Goal: Information Seeking & Learning: Understand process/instructions

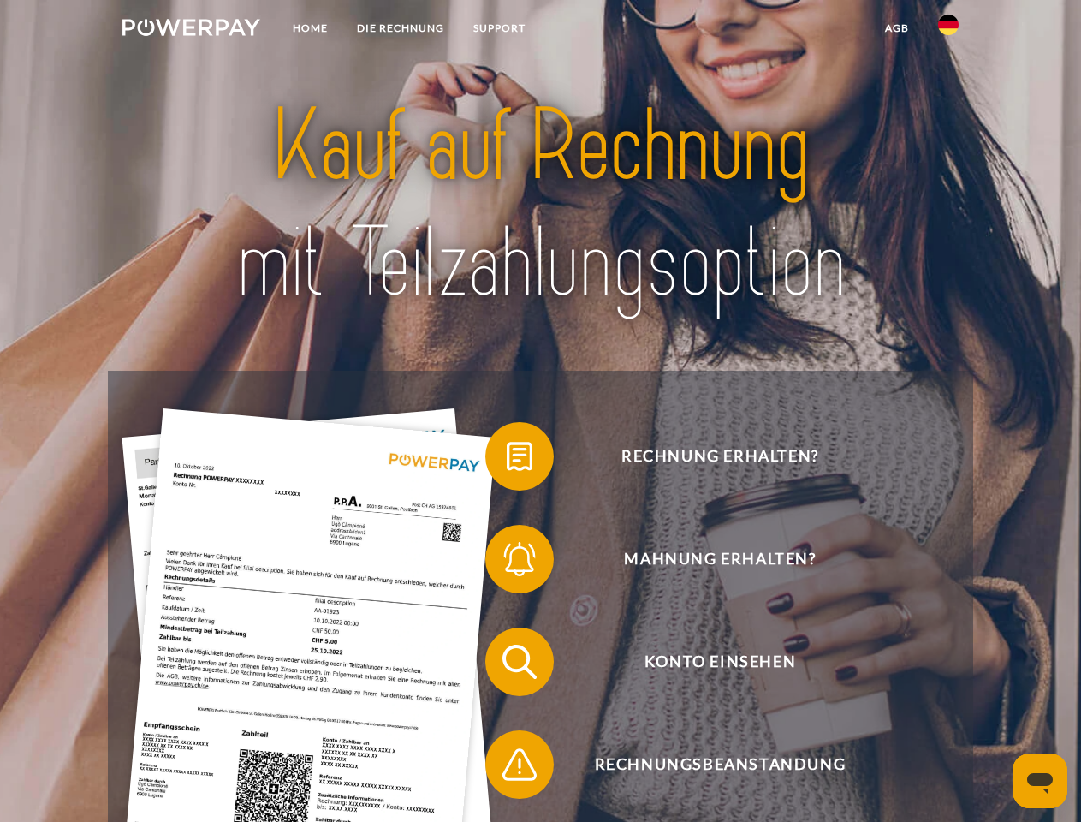
click at [191, 30] on img at bounding box center [191, 27] width 138 height 17
click at [948, 30] on img at bounding box center [948, 25] width 21 height 21
click at [896, 28] on link "agb" at bounding box center [896, 28] width 53 height 31
click at [507, 460] on span at bounding box center [494, 456] width 86 height 86
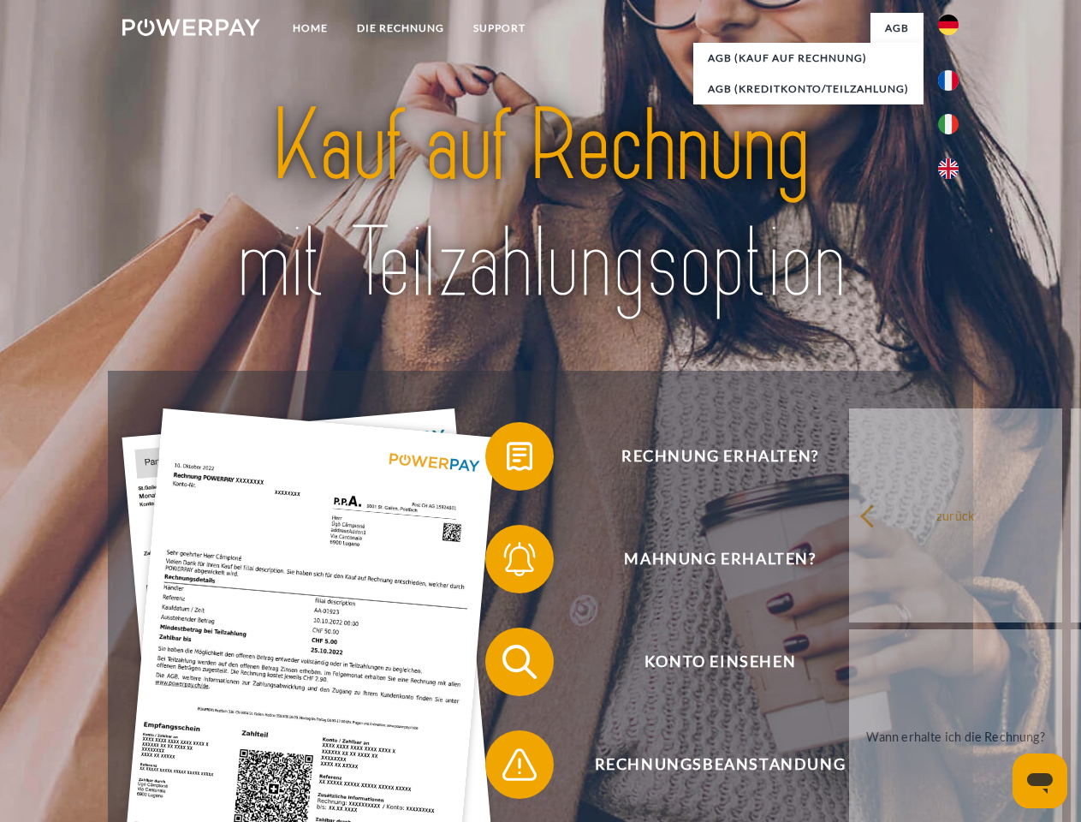
click at [507, 562] on span at bounding box center [494, 559] width 86 height 86
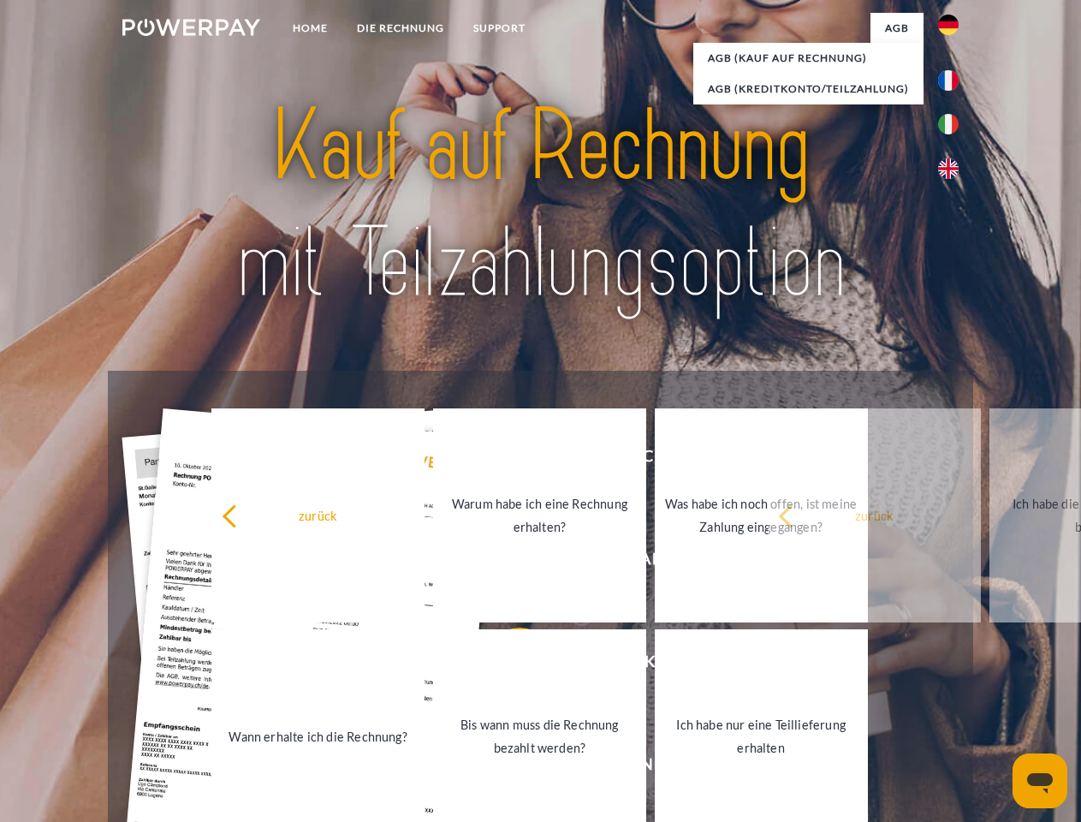
click at [507, 665] on link "Bis wann muss die Rechnung bezahlt werden?" at bounding box center [539, 736] width 213 height 214
click at [507, 768] on span at bounding box center [494, 764] width 86 height 86
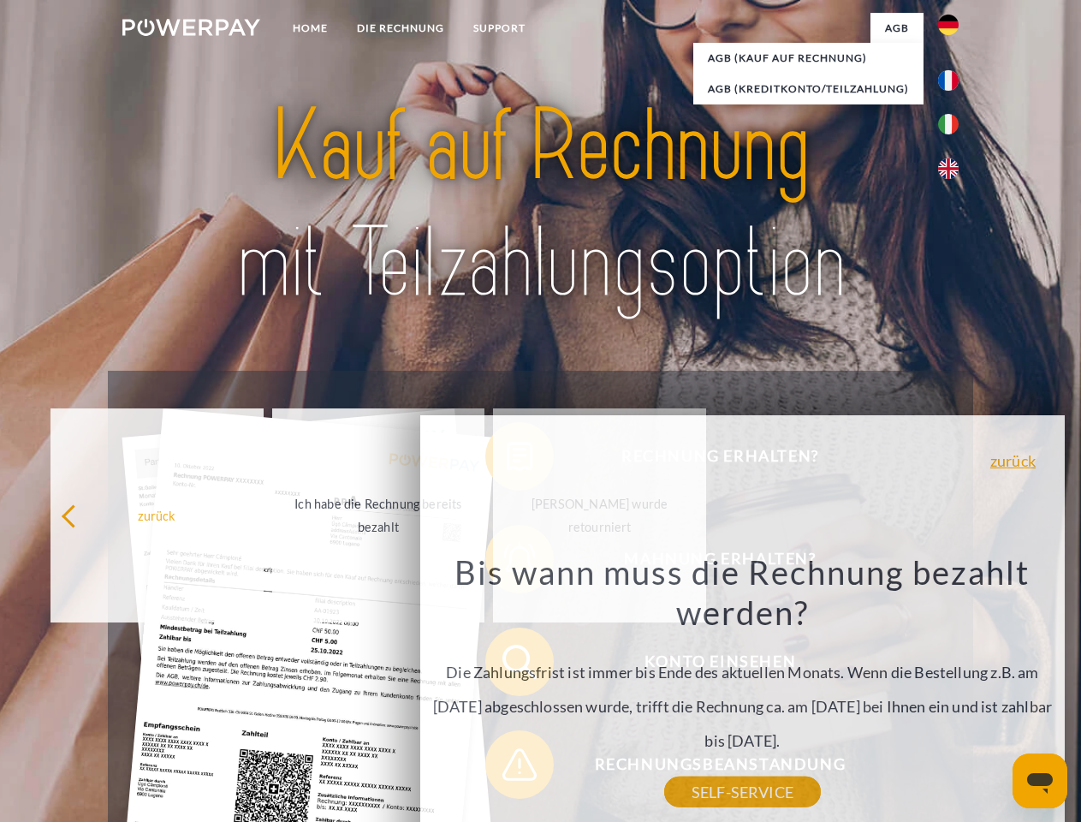
click at [1040, 780] on icon "Messaging-Fenster öffnen" at bounding box center [1040, 783] width 26 height 21
